Goal: Transaction & Acquisition: Purchase product/service

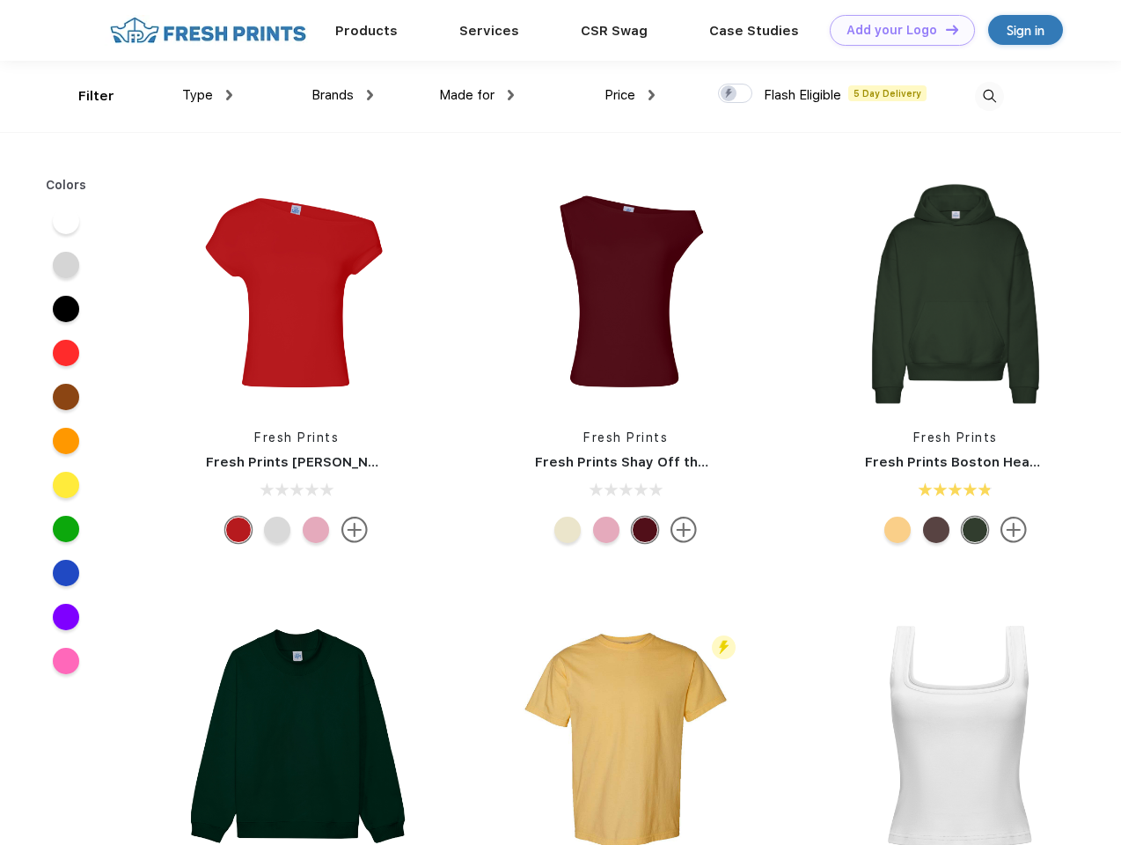
scroll to position [1, 0]
click at [896, 30] on link "Add your Logo Design Tool" at bounding box center [902, 30] width 145 height 31
click at [0, 0] on div "Design Tool" at bounding box center [0, 0] width 0 height 0
click at [944, 29] on link "Add your Logo Design Tool" at bounding box center [902, 30] width 145 height 31
click at [84, 96] on div "Filter" at bounding box center [96, 96] width 36 height 20
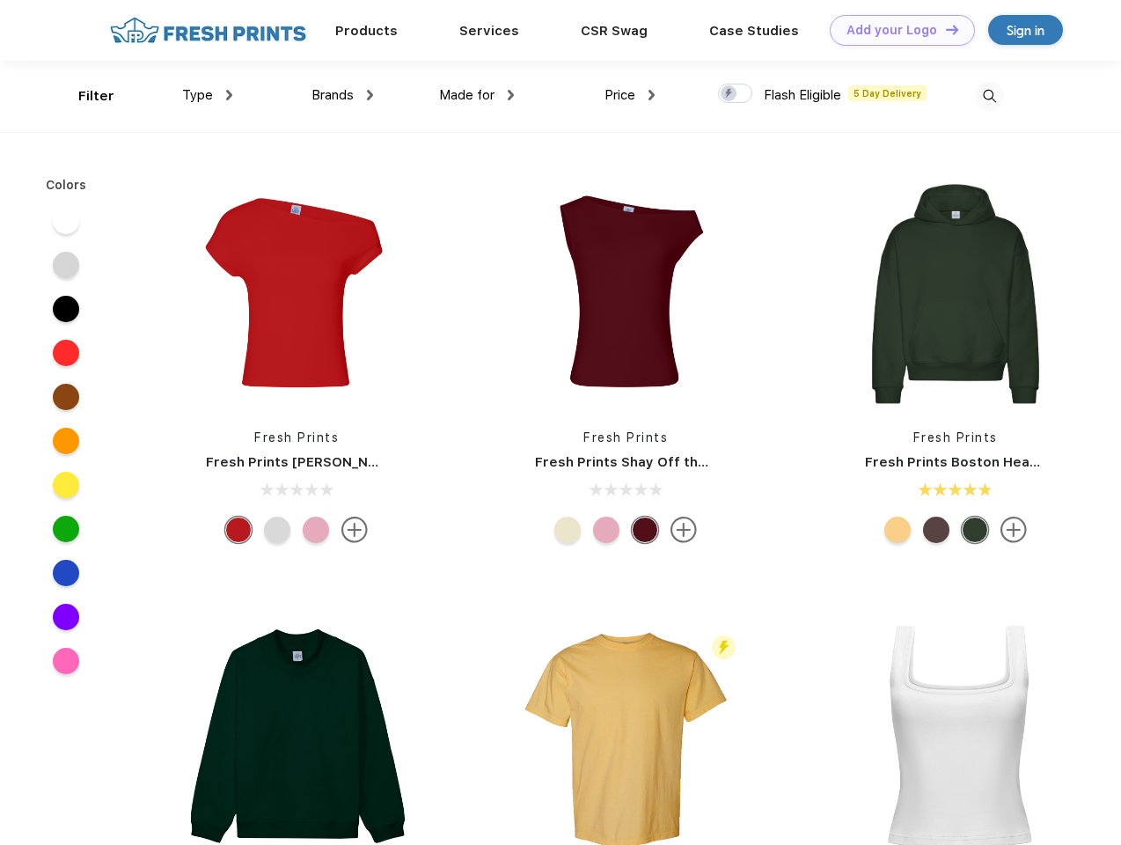
click at [208, 95] on span "Type" at bounding box center [197, 95] width 31 height 16
click at [342, 95] on span "Brands" at bounding box center [333, 95] width 42 height 16
click at [477, 95] on span "Made for" at bounding box center [466, 95] width 55 height 16
click at [630, 95] on span "Price" at bounding box center [620, 95] width 31 height 16
click at [736, 94] on div at bounding box center [735, 93] width 34 height 19
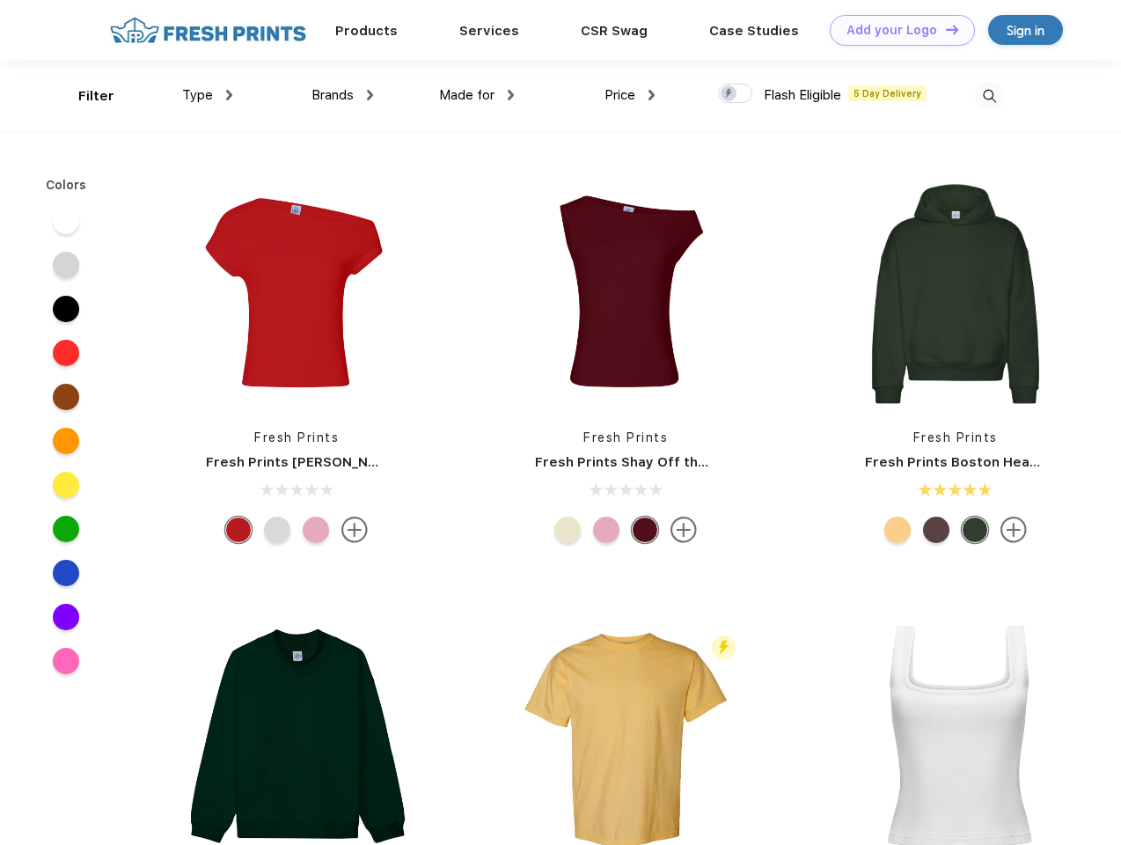
click at [730, 94] on input "checkbox" at bounding box center [723, 88] width 11 height 11
click at [989, 96] on img at bounding box center [989, 96] width 29 height 29
